Goal: Navigation & Orientation: Find specific page/section

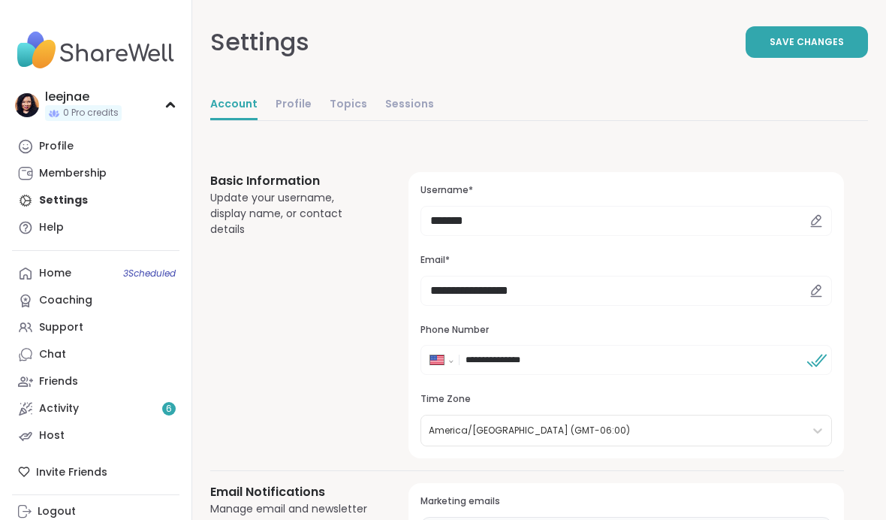
select select "**"
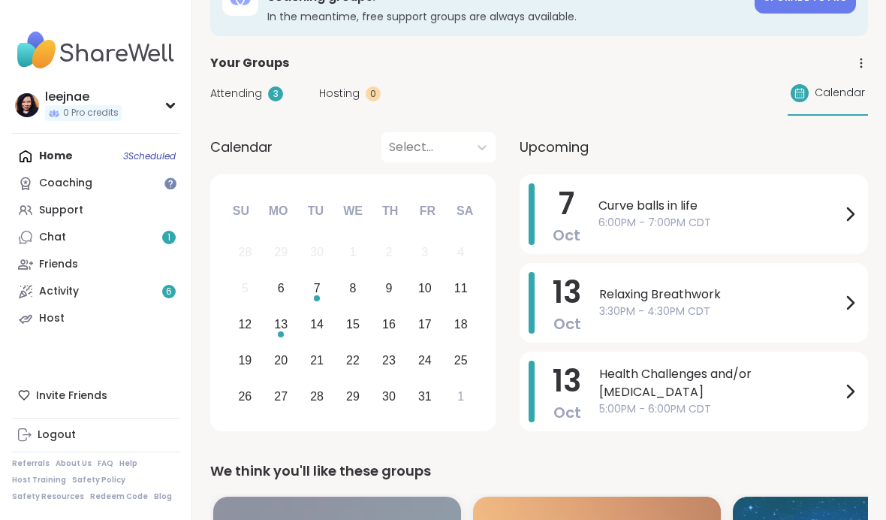
scroll to position [55, 0]
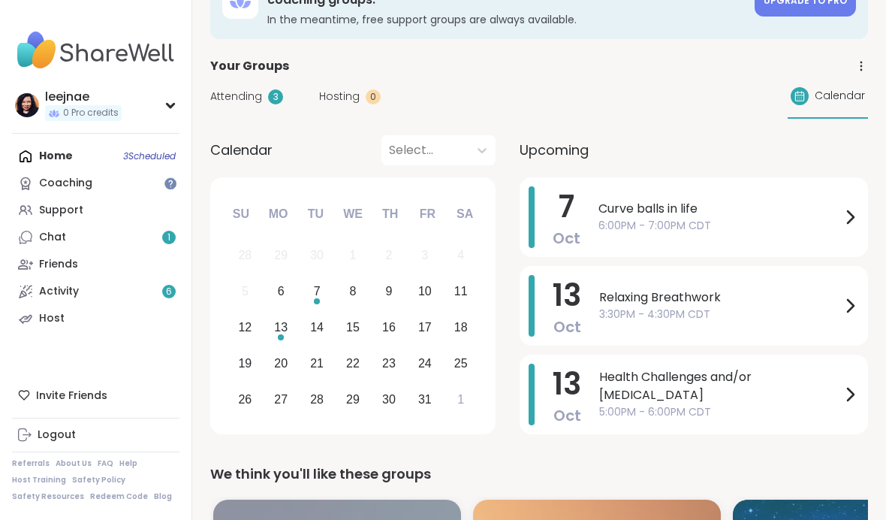
click at [557, 144] on span "Upcoming" at bounding box center [554, 150] width 69 height 20
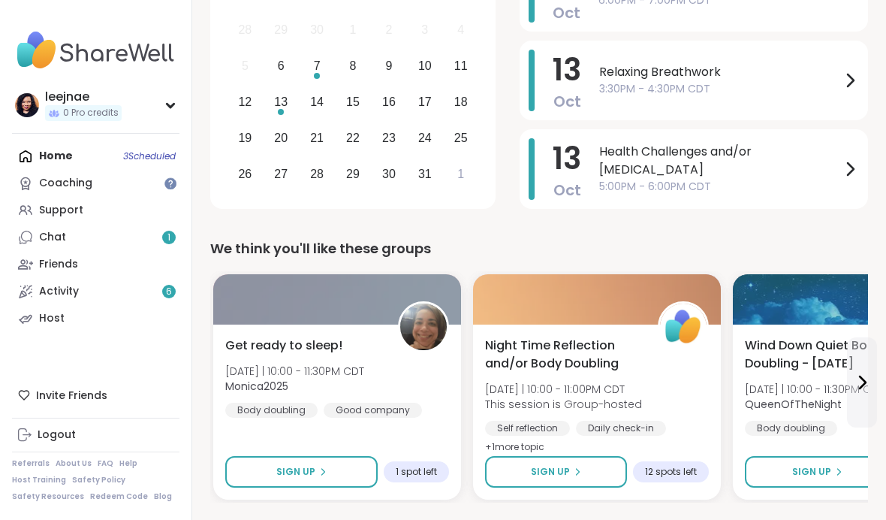
scroll to position [0, 0]
click at [102, 185] on link "Coaching" at bounding box center [95, 183] width 167 height 27
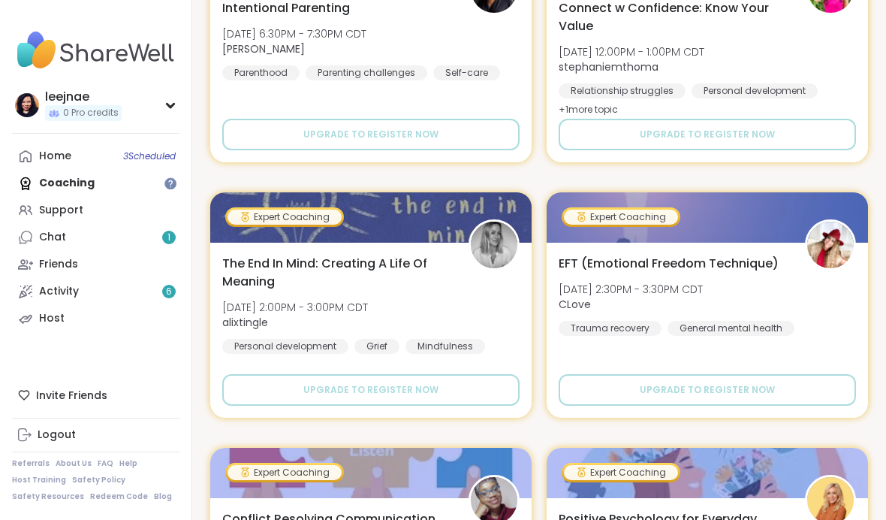
scroll to position [650, 0]
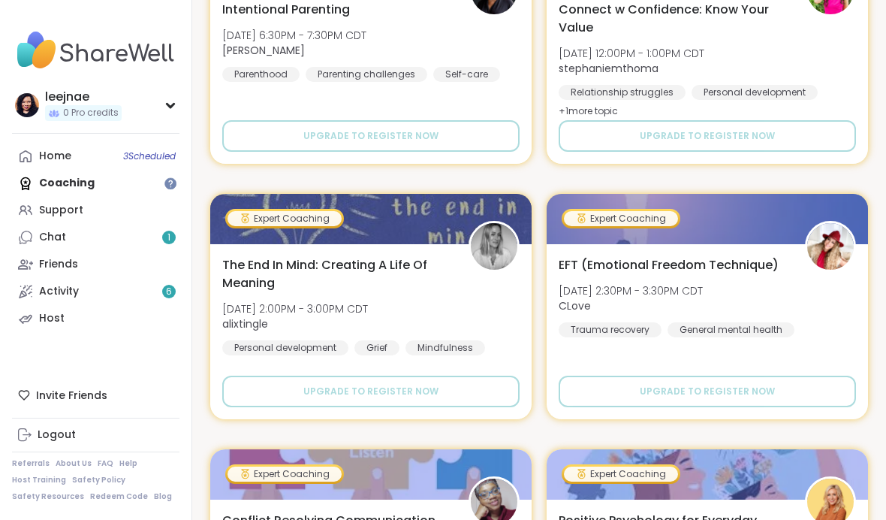
click at [68, 281] on link "Activity 6" at bounding box center [95, 291] width 167 height 27
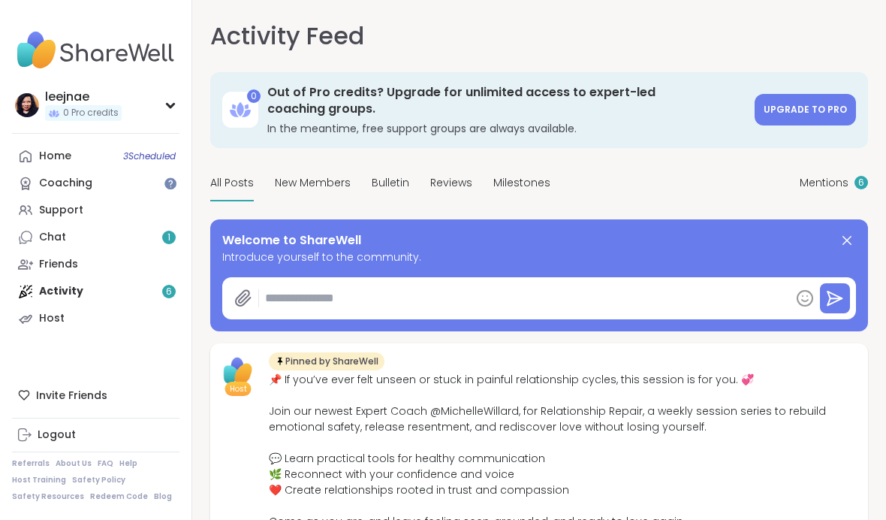
click at [68, 150] on div "Home 3 Scheduled" at bounding box center [55, 156] width 32 height 15
